Goal: Task Accomplishment & Management: Use online tool/utility

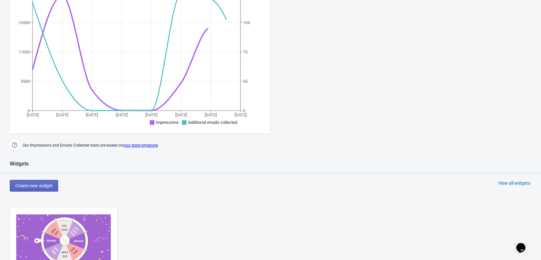
scroll to position [195, 0]
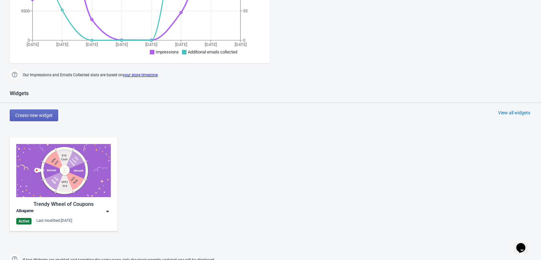
click at [107, 211] on img at bounding box center [107, 211] width 7 height 7
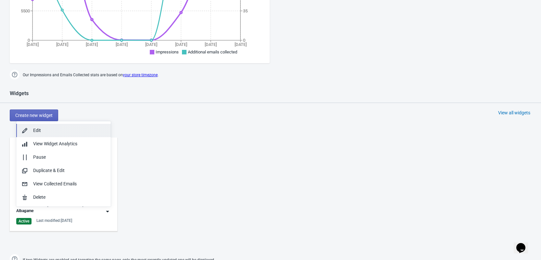
click at [65, 132] on div "Edit" at bounding box center [69, 130] width 73 height 7
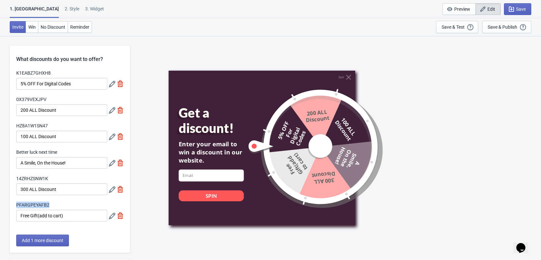
drag, startPoint x: 52, startPoint y: 204, endPoint x: 15, endPoint y: 203, distance: 37.4
click at [15, 203] on div "K1EABZ7GHXH8 5% OFF For Digital Codes 0X379VEXJPV 200 ALL Discount HZ8A1W1SN47 …" at bounding box center [70, 149] width 120 height 158
copy label "PFARGPEYAFB2"
drag, startPoint x: 48, startPoint y: 178, endPoint x: 16, endPoint y: 176, distance: 32.9
click at [16, 176] on div "K1EABZ7GHXH8 5% OFF For Digital Codes 0X379VEXJPV 200 ALL Discount HZ8A1W1SN47 …" at bounding box center [70, 149] width 120 height 158
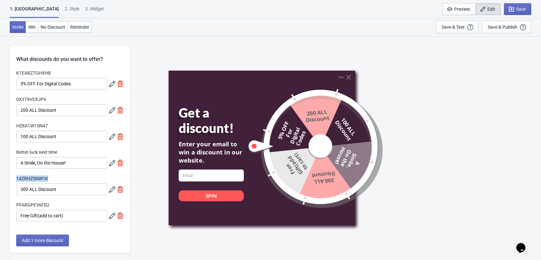
copy label "14ZRHZSNW1K"
drag, startPoint x: 48, startPoint y: 204, endPoint x: 12, endPoint y: 204, distance: 36.1
click at [12, 204] on div "K1EABZ7GHXH8 5% OFF For Digital Codes 0X379VEXJPV 200 ALL Discount HZ8A1W1SN47 …" at bounding box center [70, 149] width 120 height 158
copy label "PFARGPEYAFB2"
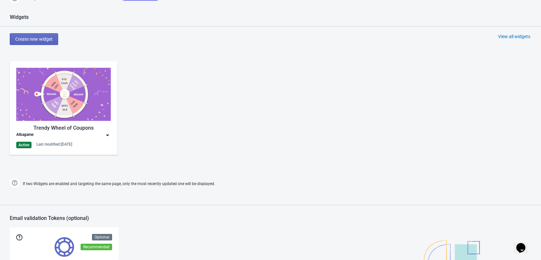
scroll to position [358, 0]
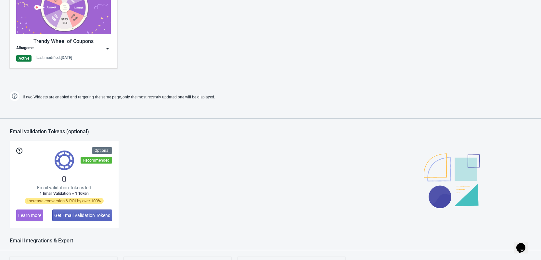
click at [107, 49] on img at bounding box center [107, 48] width 7 height 7
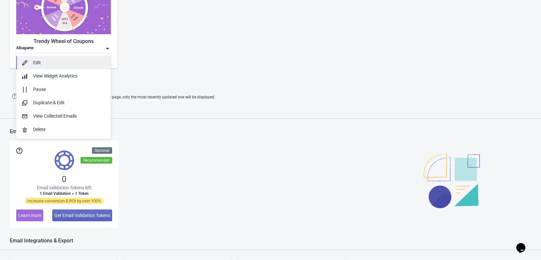
click at [66, 62] on div "Edit" at bounding box center [69, 62] width 73 height 7
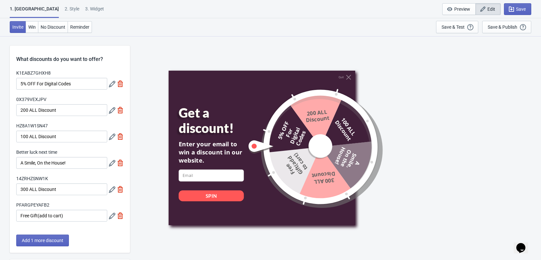
click at [72, 207] on div "PFARGPEYAFB2" at bounding box center [61, 205] width 91 height 8
click at [112, 215] on icon at bounding box center [112, 215] width 7 height 7
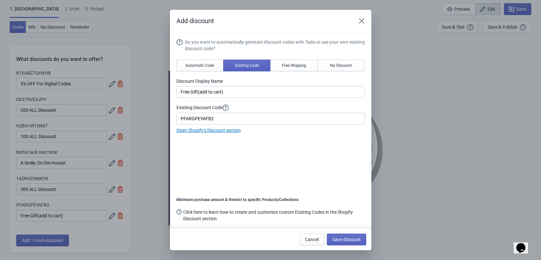
click at [218, 130] on link "Open Shopify’s Discount section" at bounding box center [209, 129] width 64 height 5
drag, startPoint x: 217, startPoint y: 121, endPoint x: 152, endPoint y: 118, distance: 65.1
click at [152, 118] on div "Add discount Do you want to automatically generate discount codes with Tada or …" at bounding box center [270, 130] width 541 height 240
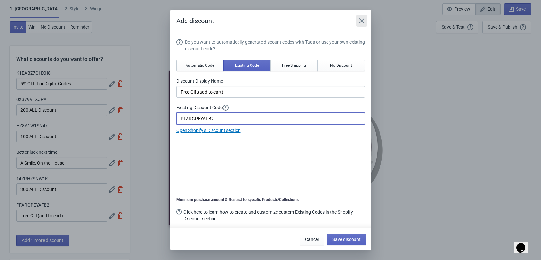
click at [364, 22] on icon "Close" at bounding box center [362, 21] width 7 height 7
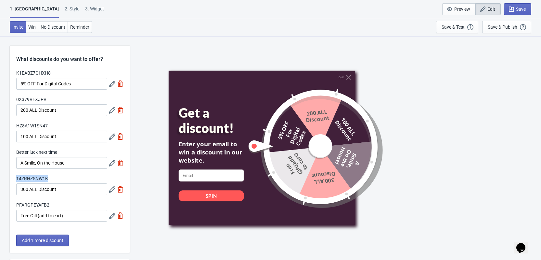
drag, startPoint x: 50, startPoint y: 178, endPoint x: 17, endPoint y: 179, distance: 33.2
click at [17, 179] on div "14ZRHZSNW1K" at bounding box center [61, 179] width 91 height 8
copy label "14ZRHZSNW1K"
drag, startPoint x: 45, startPoint y: 205, endPoint x: 12, endPoint y: 204, distance: 32.9
click at [12, 204] on div "K1EABZ7GHXH8 5% OFF For Digital Codes 0X379VEXJPV 200 ALL Discount HZ8A1W1SN47 …" at bounding box center [70, 149] width 120 height 158
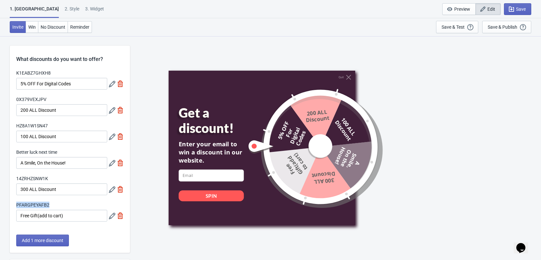
copy label "PFARGPEYAFB2"
drag, startPoint x: 55, startPoint y: 127, endPoint x: 16, endPoint y: 127, distance: 38.7
click at [16, 127] on div "HZ8A1W1SN47" at bounding box center [61, 126] width 91 height 8
copy label "HZ8A1W1SN47"
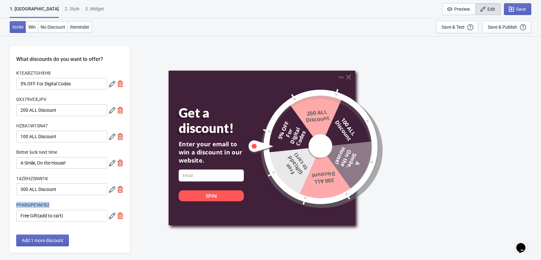
drag, startPoint x: 52, startPoint y: 204, endPoint x: 16, endPoint y: 204, distance: 36.1
click at [16, 204] on div "K1EABZ7GHXH8 5% OFF For Digital Codes 0X379VEXJPV 200 ALL Discount HZ8A1W1SN47 …" at bounding box center [70, 149] width 120 height 158
copy label "PFARGPEYAFB2"
click at [111, 217] on icon at bounding box center [112, 215] width 7 height 7
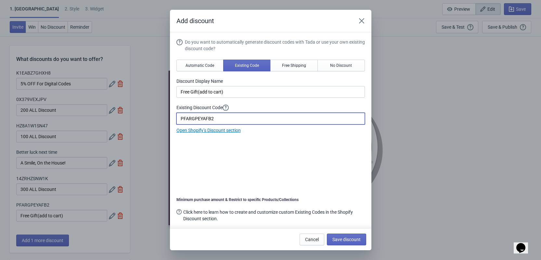
drag, startPoint x: 216, startPoint y: 120, endPoint x: 166, endPoint y: 122, distance: 50.4
click at [166, 122] on div "Add discount Do you want to automatically generate discount codes with Tada or …" at bounding box center [270, 130] width 541 height 240
paste input "K8XDGBHFY2MX"
type input "K8XDGBHFY2MX"
click at [349, 239] on span "Save discount" at bounding box center [347, 238] width 28 height 5
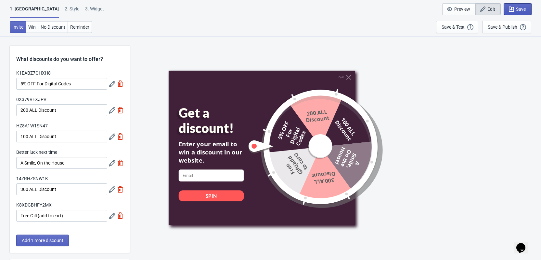
click at [526, 7] on button "Save" at bounding box center [517, 9] width 27 height 12
